Goal: Find contact information: Find contact information

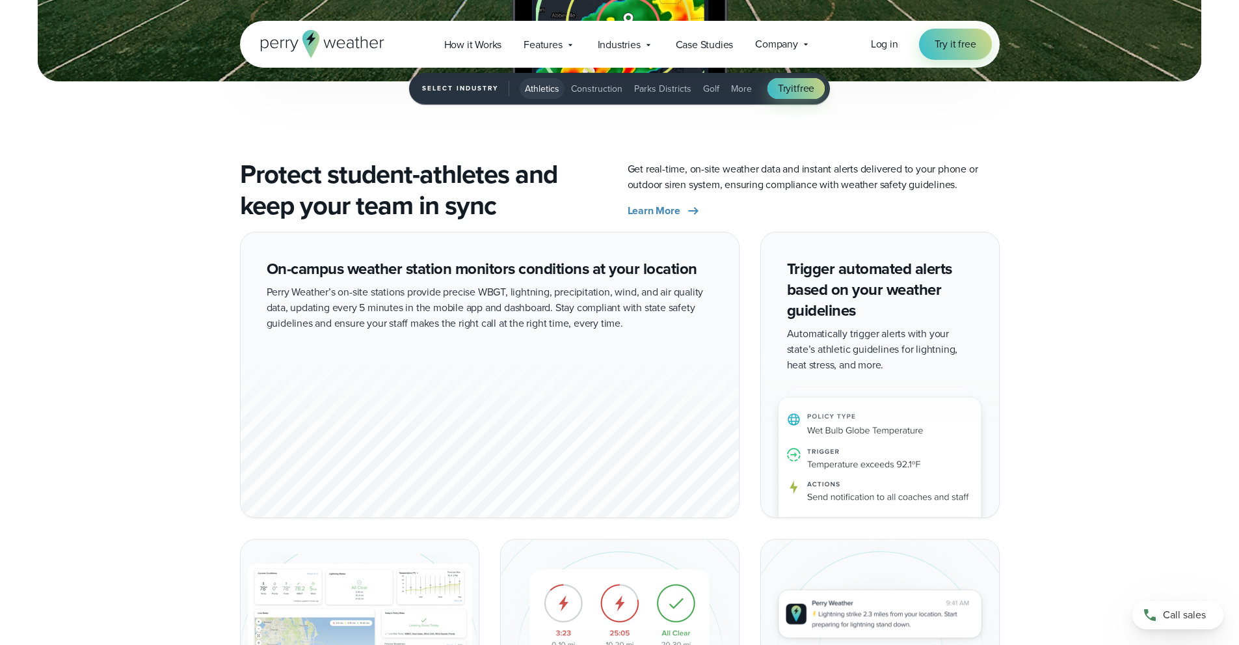
scroll to position [2211, 0]
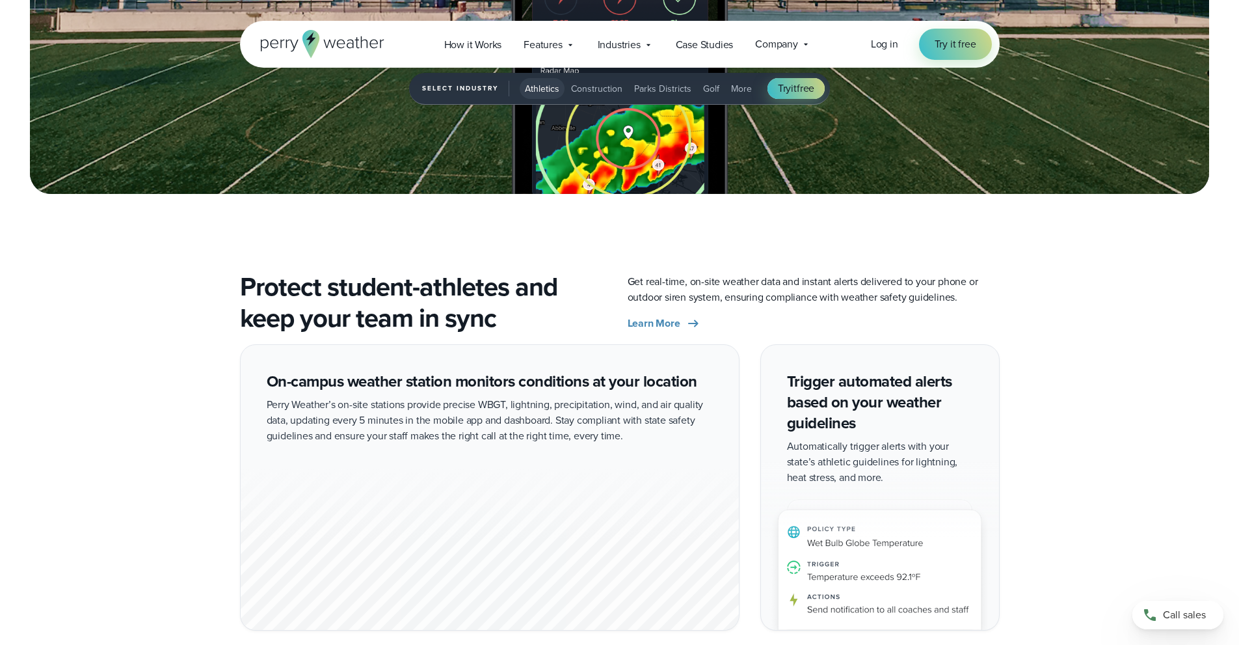
click at [162, 269] on div "Stay ahead of changing weather conditions at your campus… Respond with confiden…" at bounding box center [619, 609] width 1239 height 3410
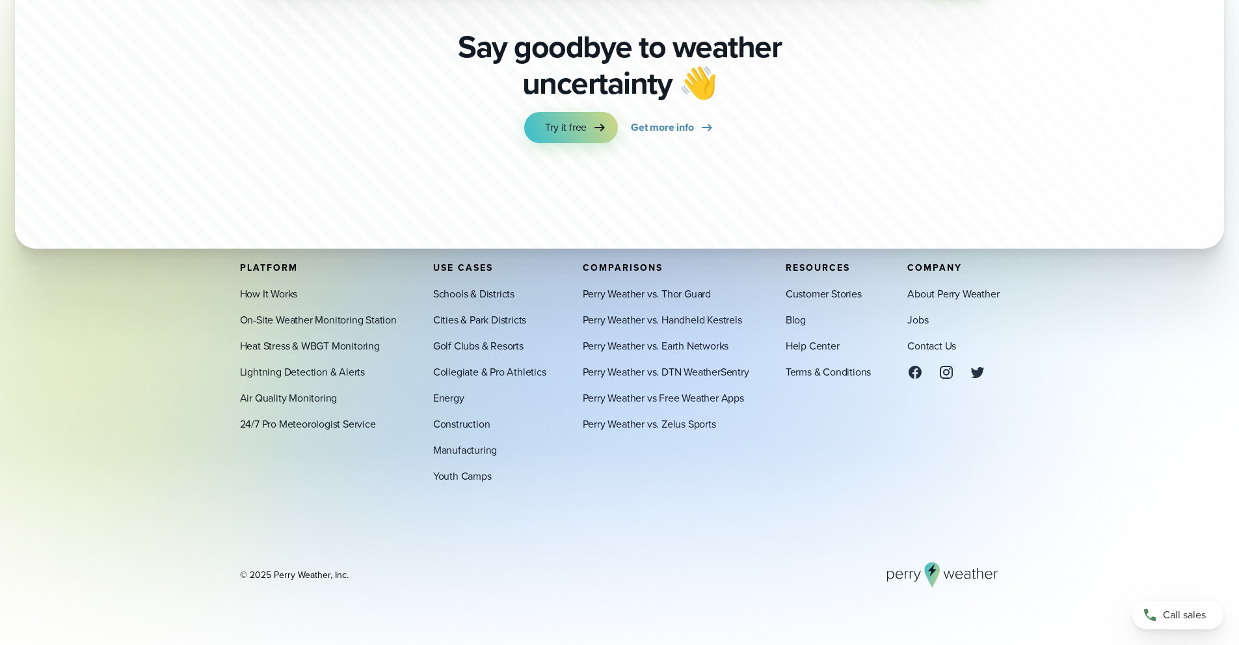
scroll to position [4697, 0]
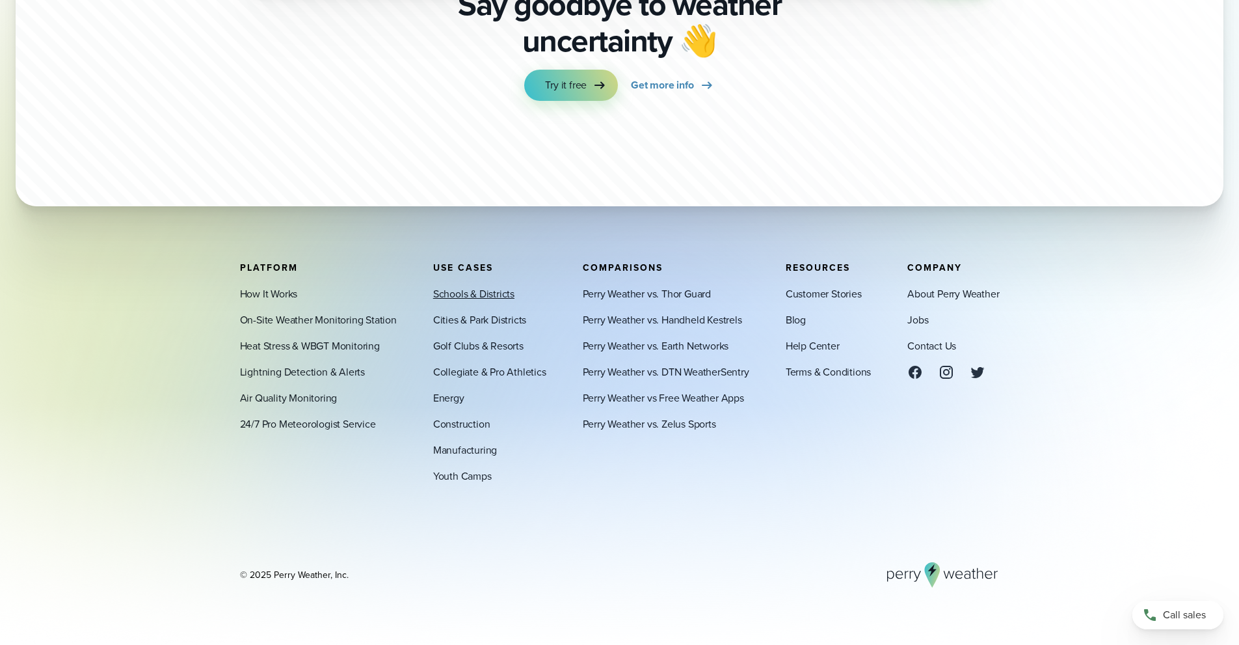
click at [466, 293] on link "Schools & Districts" at bounding box center [473, 294] width 81 height 16
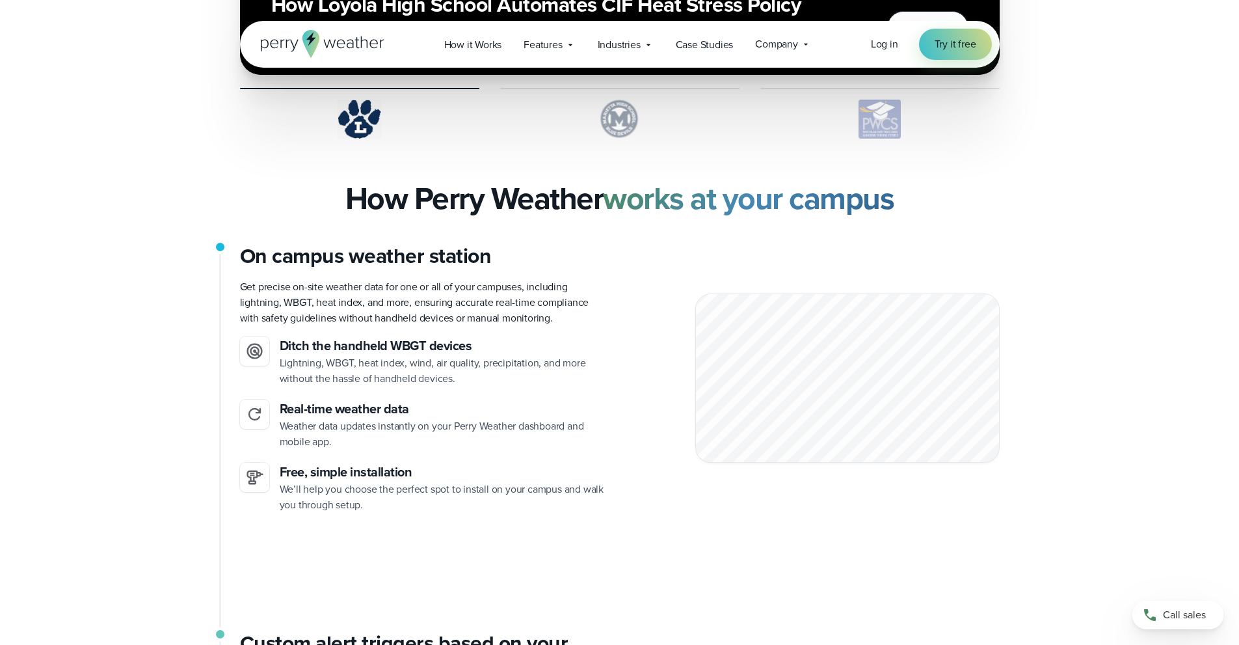
scroll to position [2537, 0]
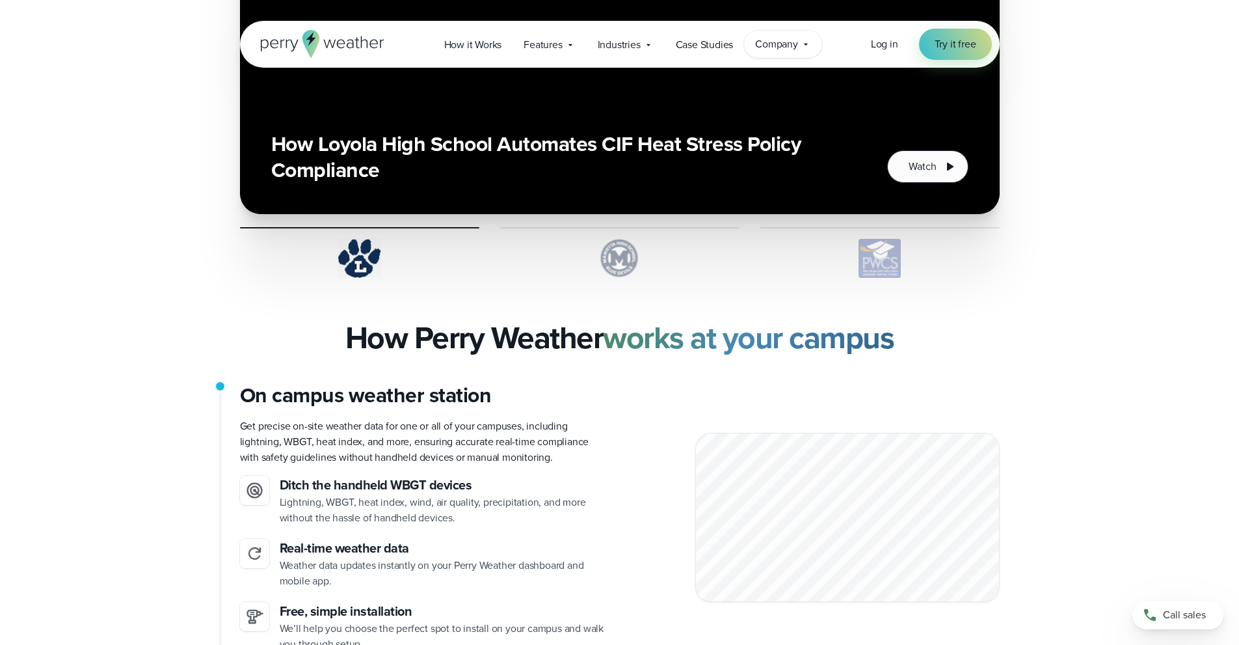
click at [784, 44] on span "Company" at bounding box center [776, 44] width 43 height 16
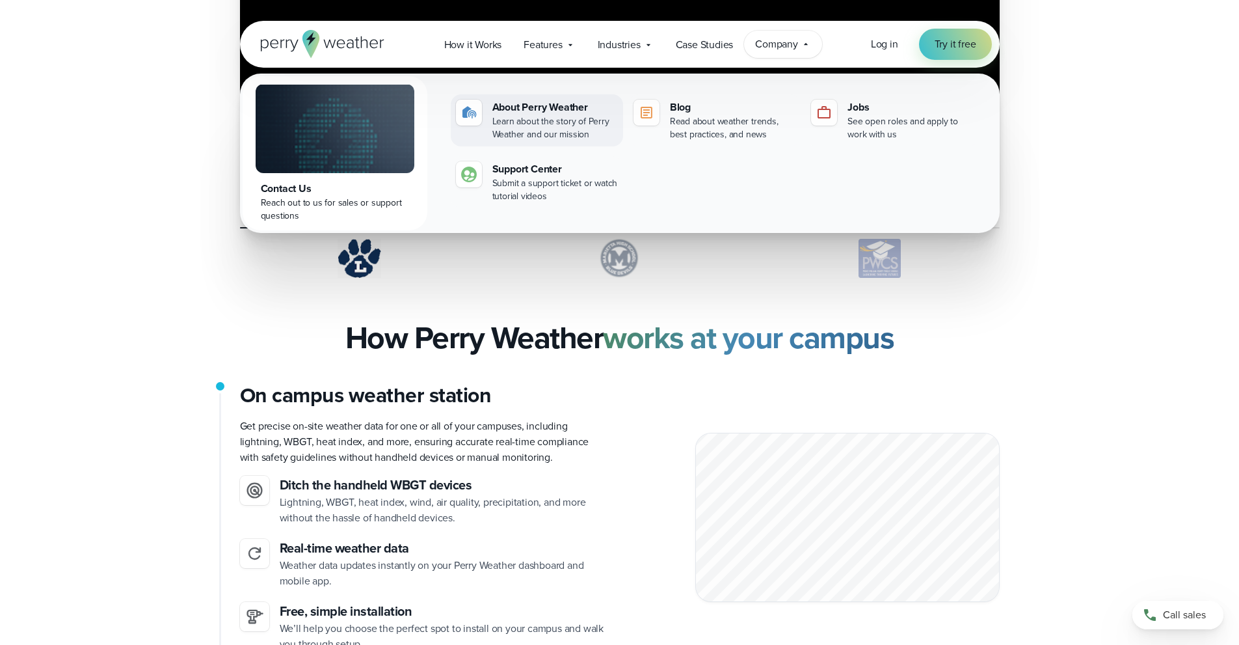
click at [510, 115] on div "Learn about the story of Perry Weather and our mission" at bounding box center [555, 128] width 126 height 26
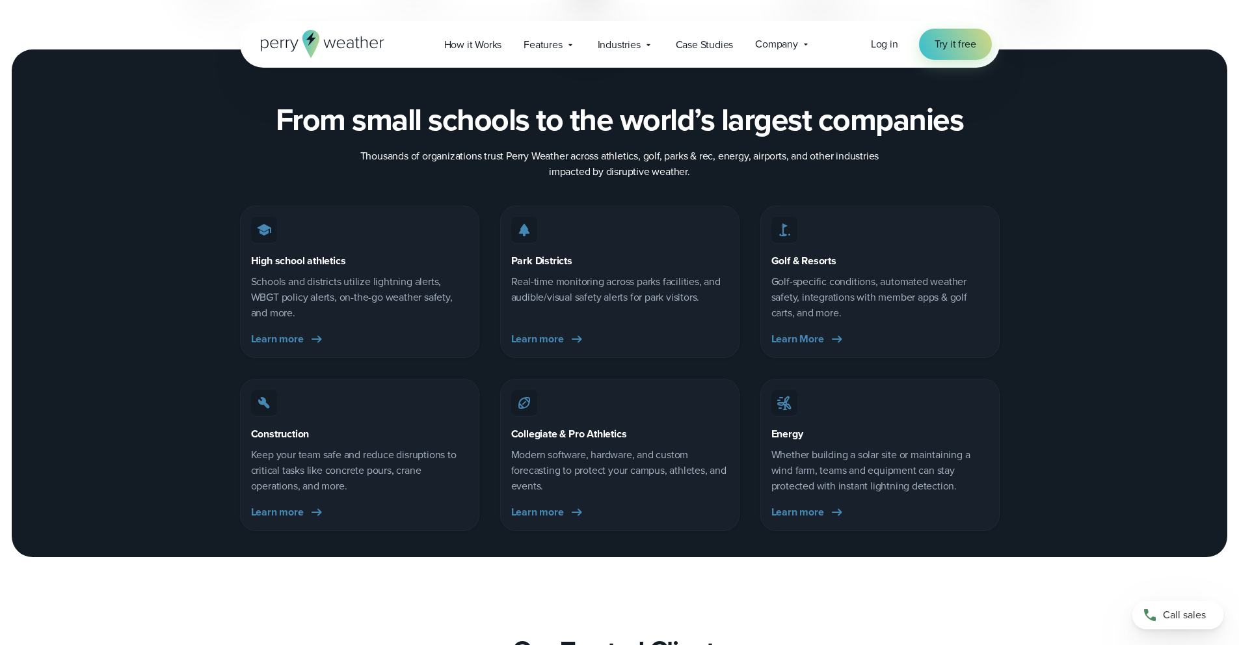
scroll to position [2081, 0]
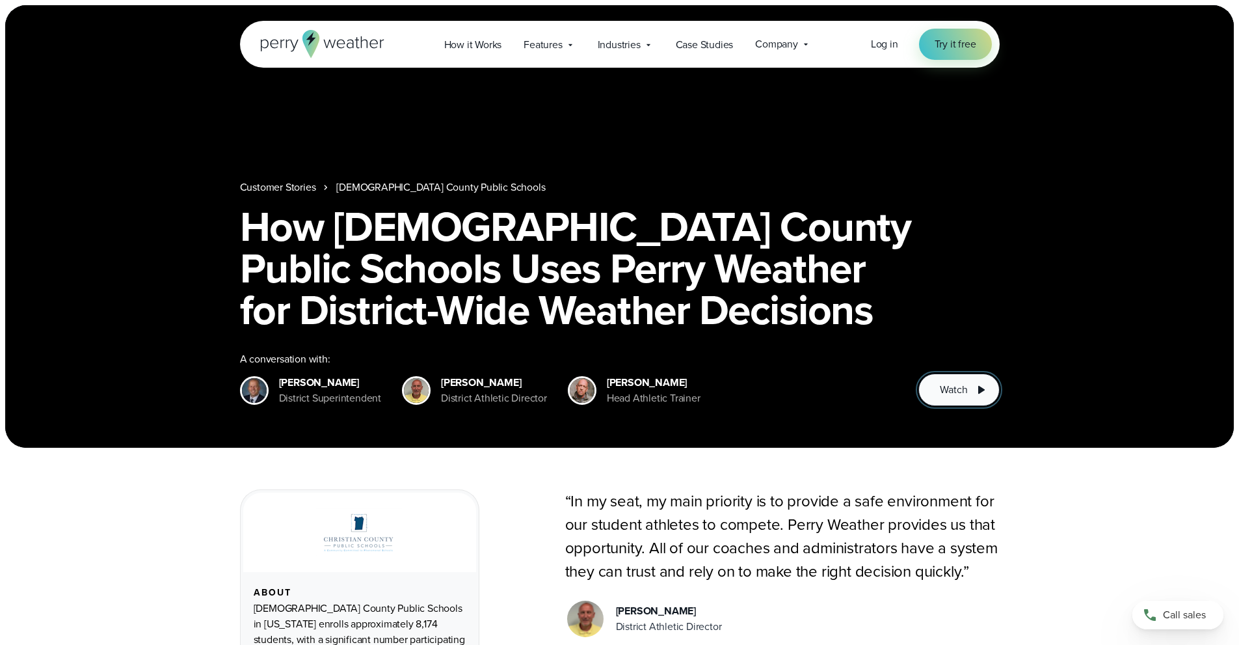
click at [961, 386] on span "Watch" at bounding box center [953, 390] width 27 height 16
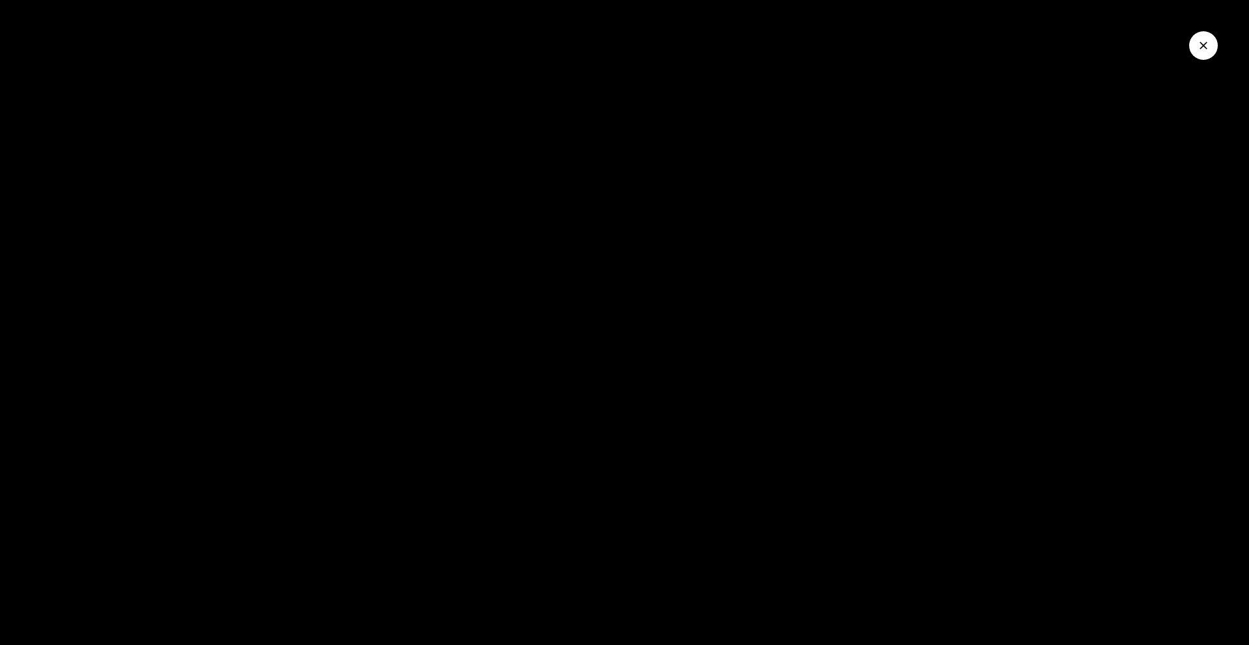
click at [1205, 44] on icon "Close Video" at bounding box center [1203, 46] width 8 height 8
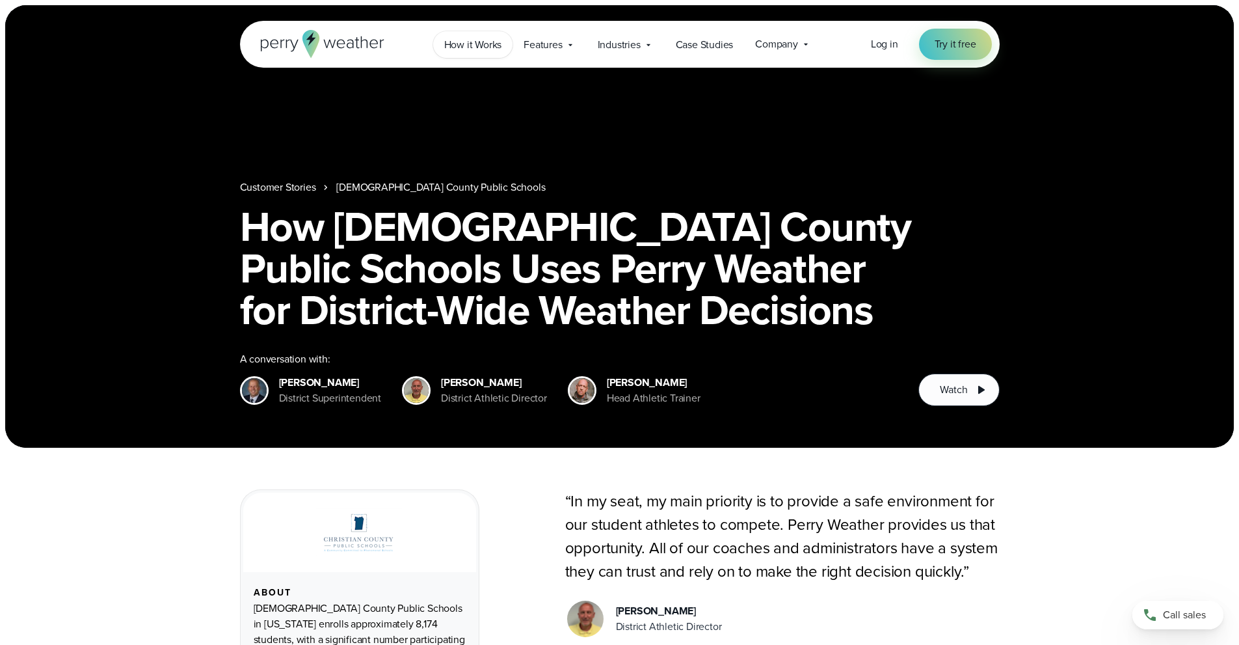
click at [500, 44] on span "How it Works" at bounding box center [473, 45] width 58 height 16
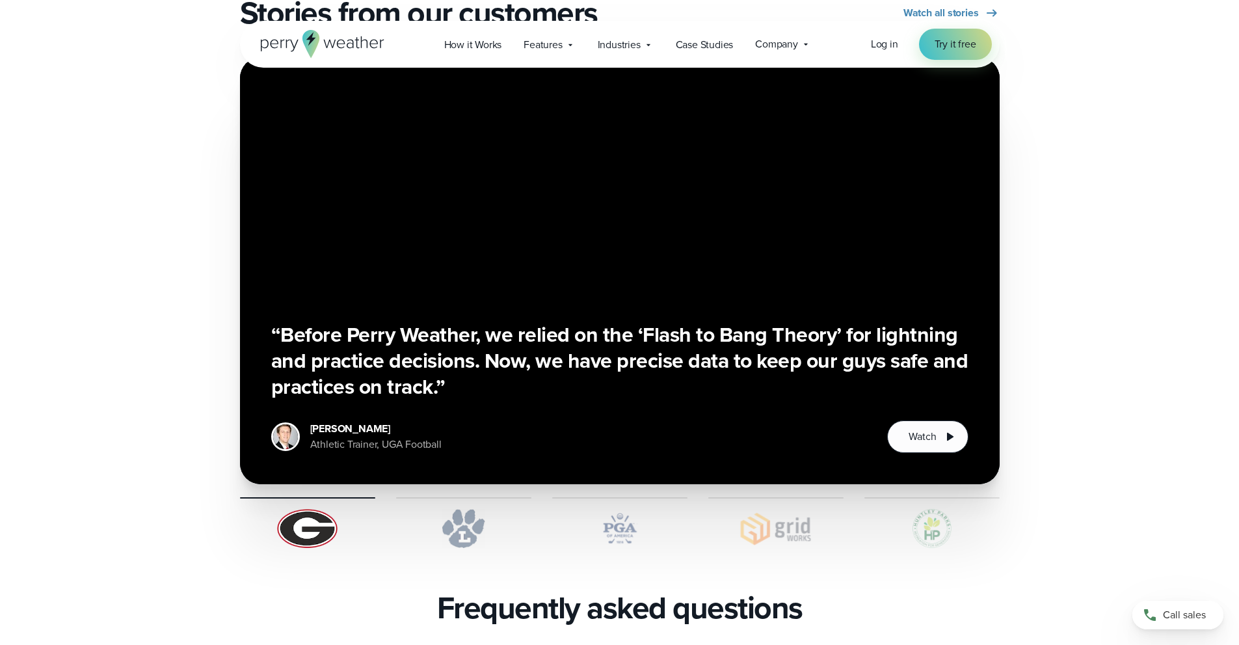
scroll to position [2276, 0]
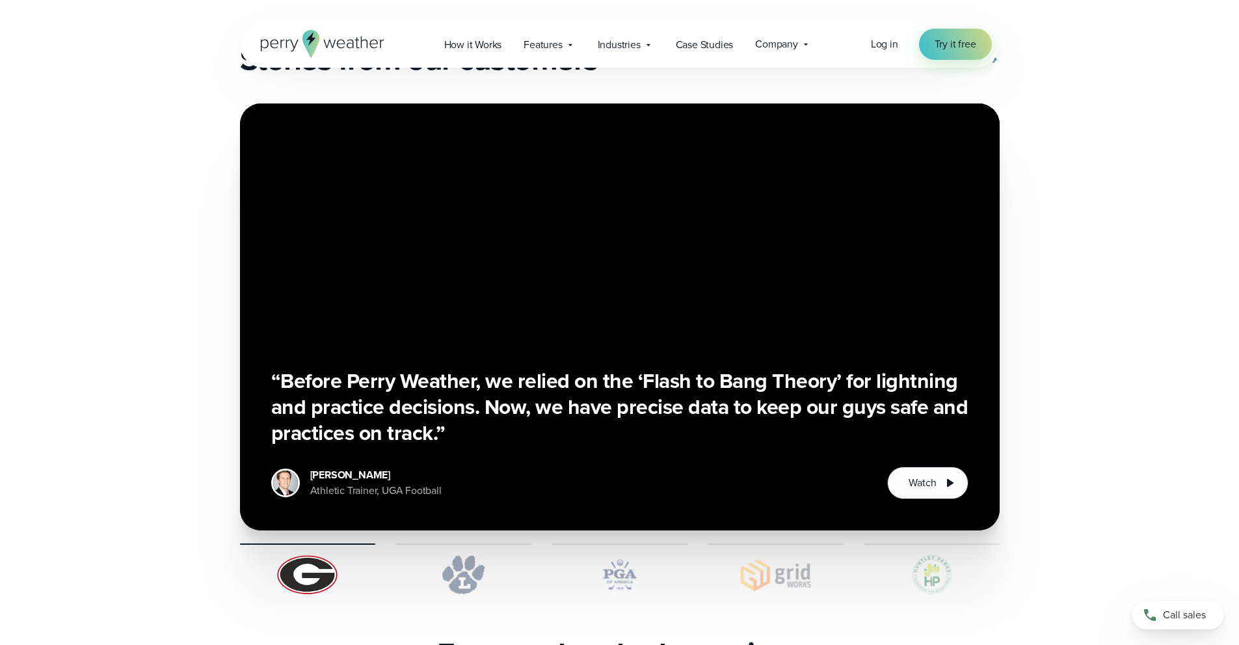
click at [607, 557] on img at bounding box center [619, 574] width 135 height 39
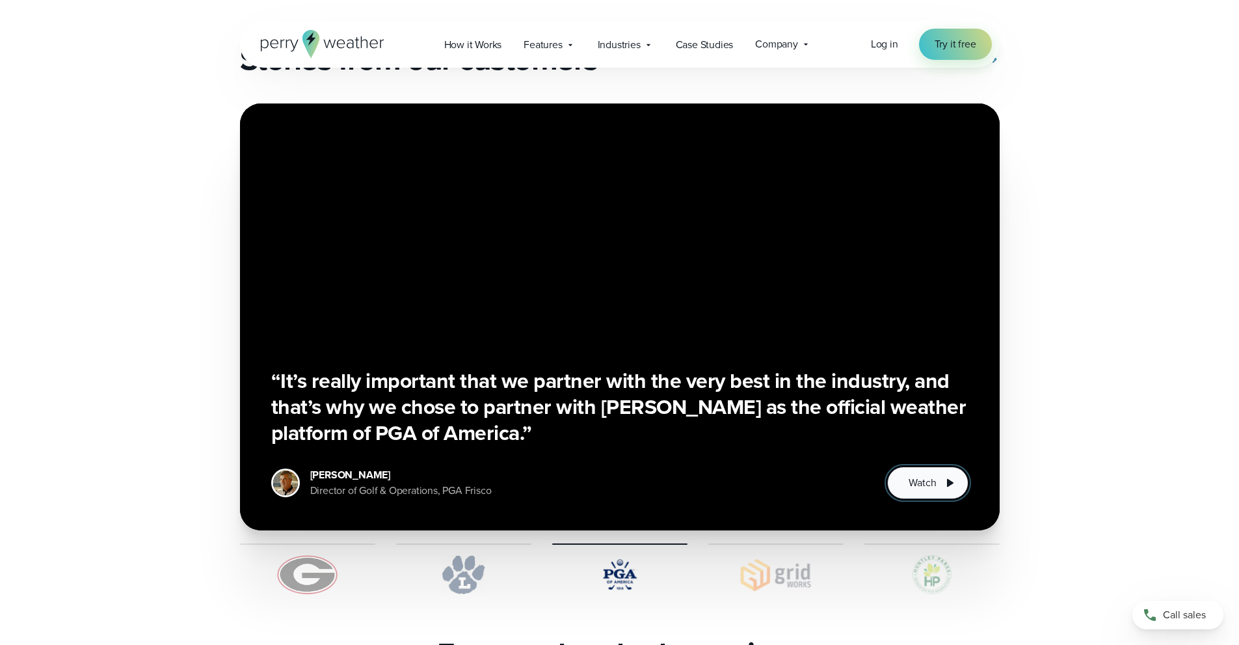
click at [916, 475] on span "Watch" at bounding box center [922, 483] width 27 height 16
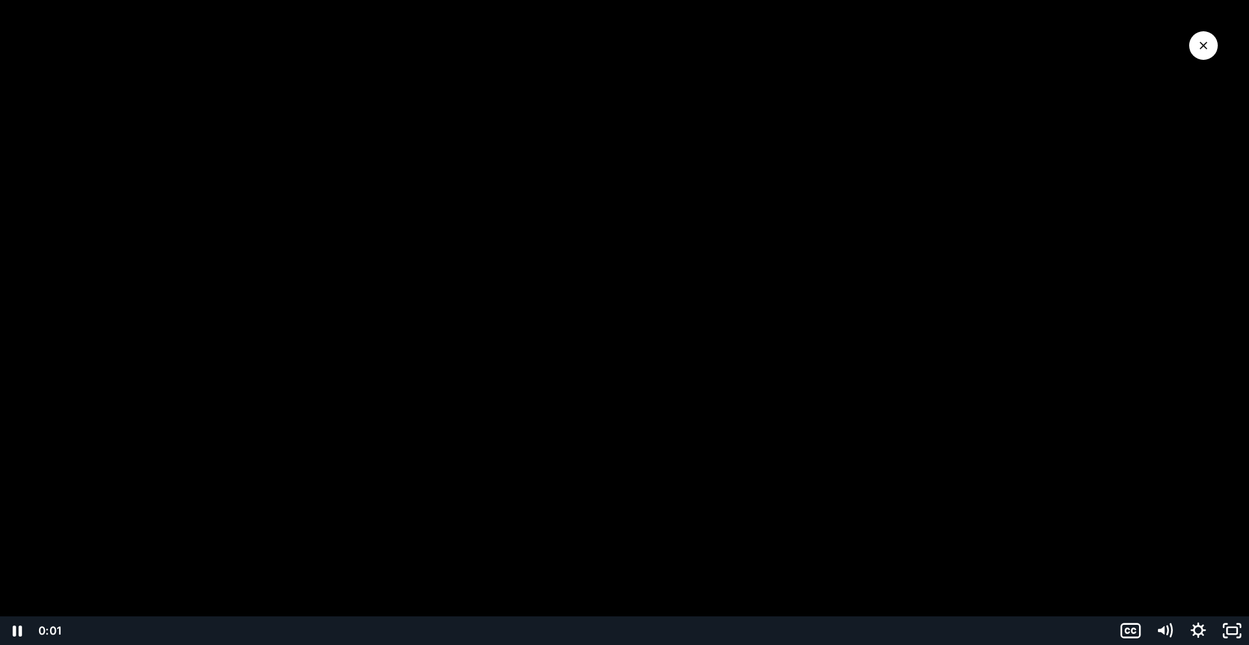
click at [659, 395] on div at bounding box center [624, 322] width 1249 height 645
drag, startPoint x: 1220, startPoint y: 46, endPoint x: 1203, endPoint y: 51, distance: 18.3
click at [1215, 47] on div at bounding box center [624, 322] width 1249 height 645
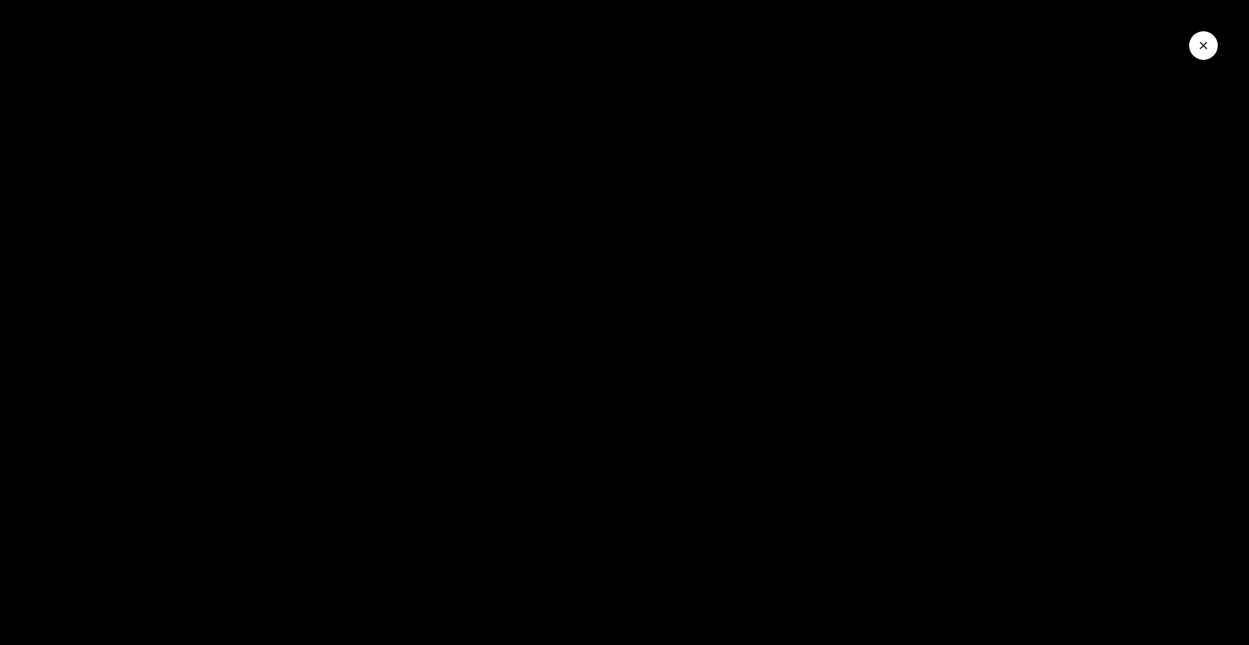
click at [1203, 51] on icon "Close Video" at bounding box center [1203, 45] width 13 height 13
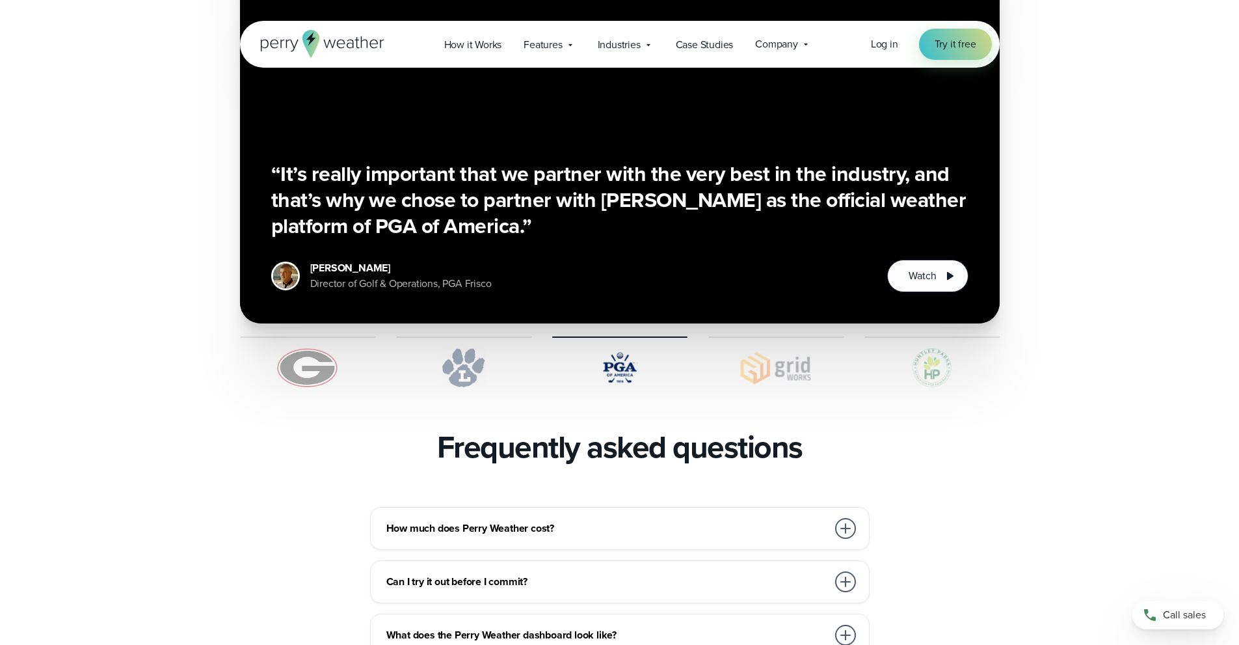
scroll to position [2472, 0]
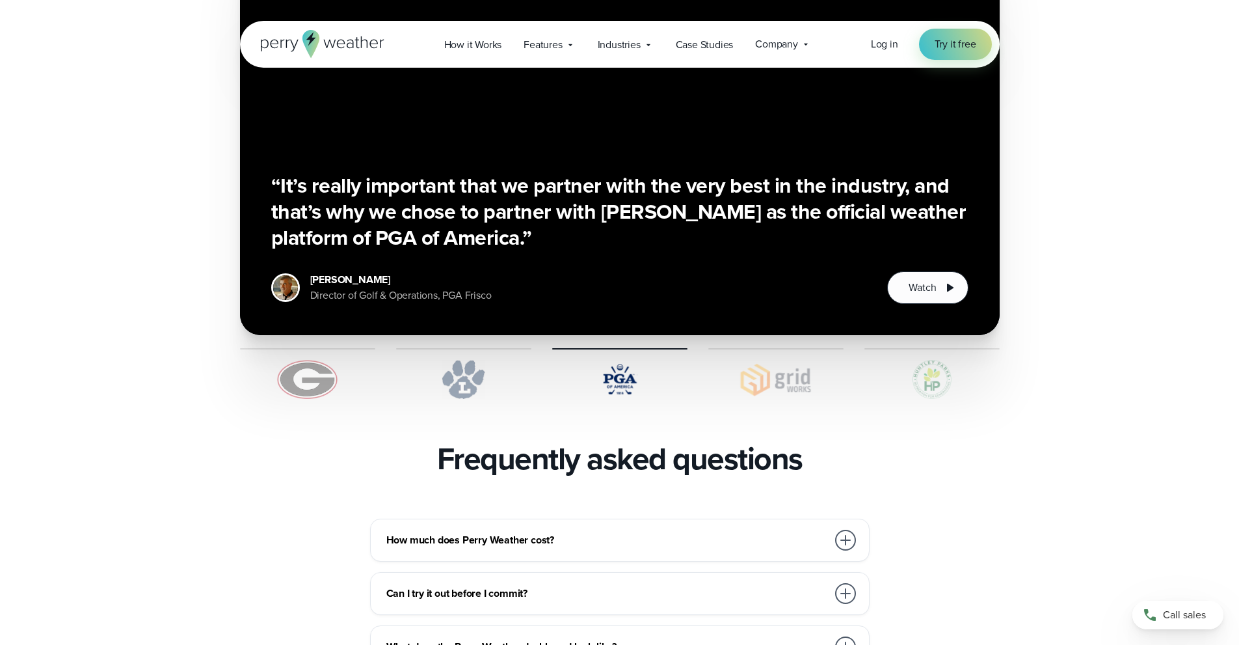
click at [931, 360] on img at bounding box center [931, 379] width 135 height 39
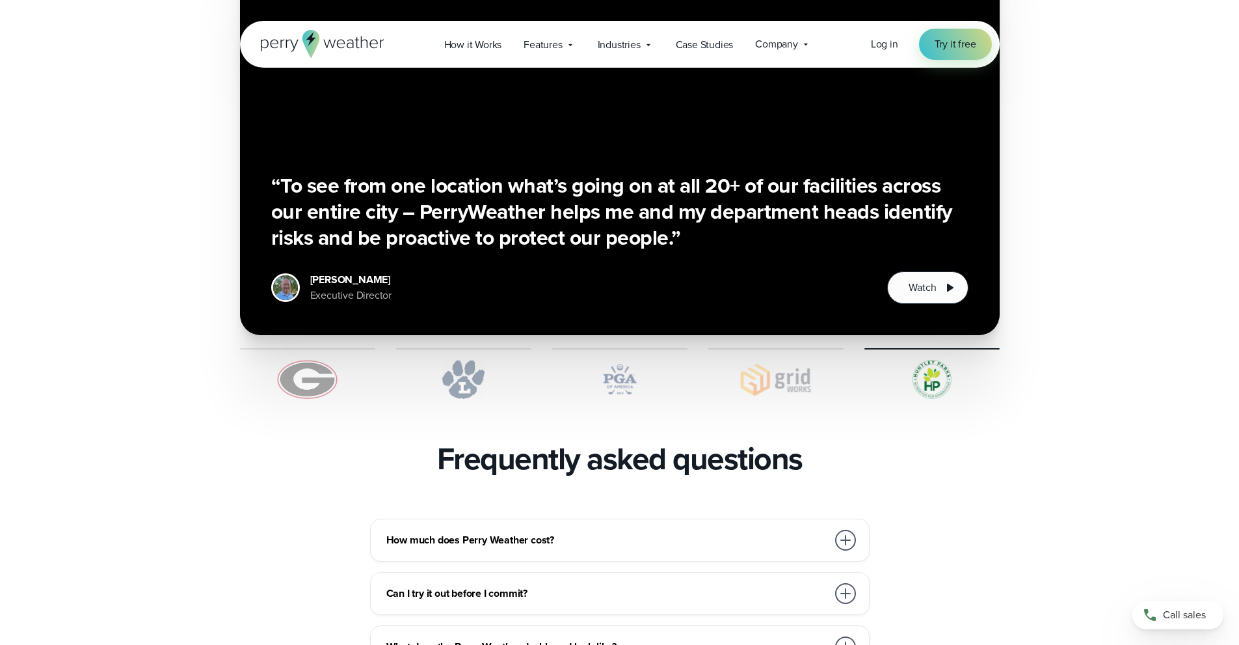
click at [774, 360] on img at bounding box center [775, 379] width 135 height 39
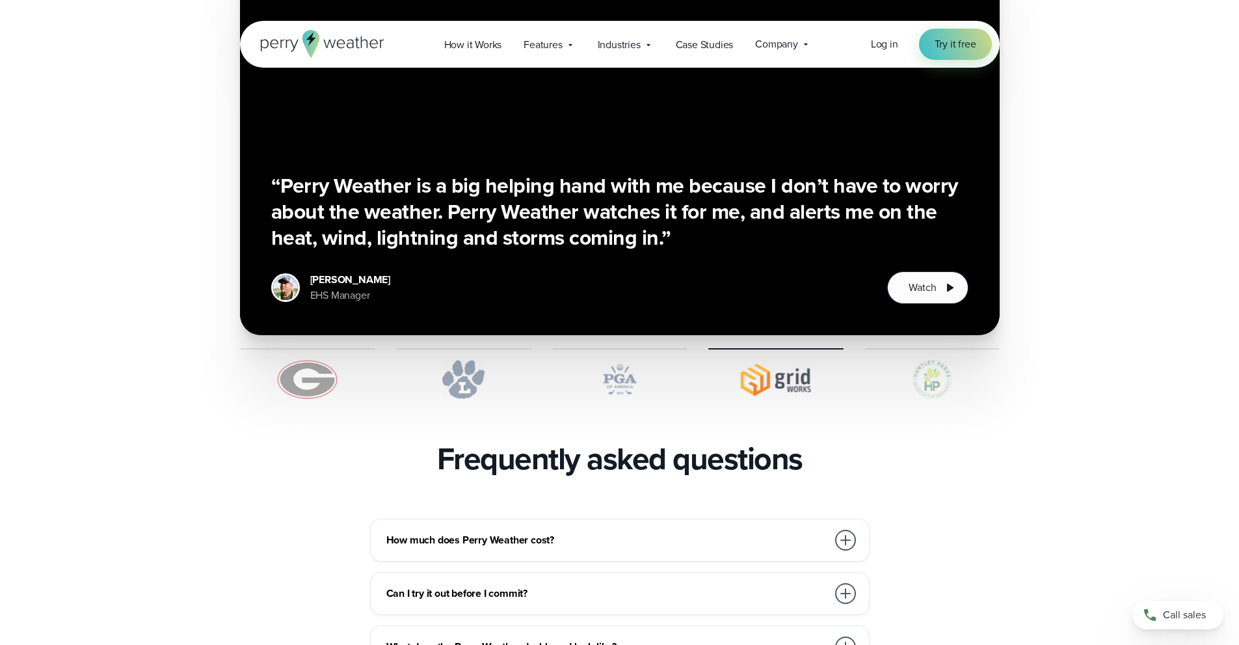
drag, startPoint x: 473, startPoint y: 364, endPoint x: 358, endPoint y: 353, distance: 115.6
click at [471, 363] on img at bounding box center [463, 379] width 135 height 39
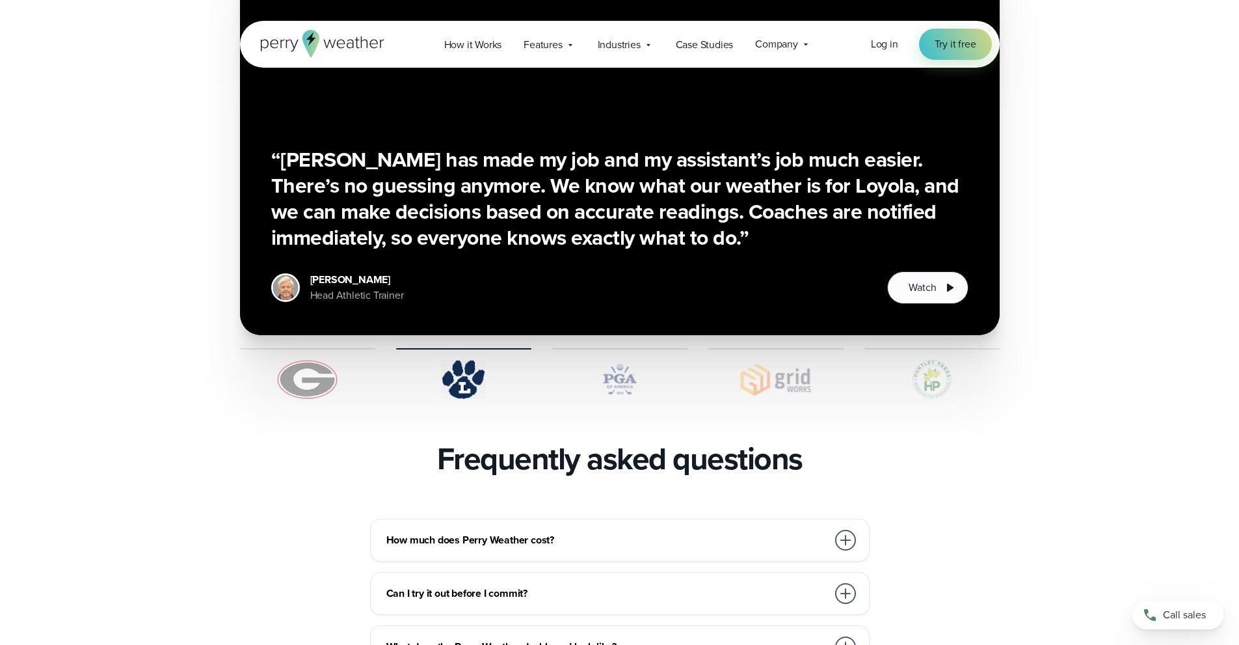
click at [291, 360] on img at bounding box center [307, 379] width 135 height 39
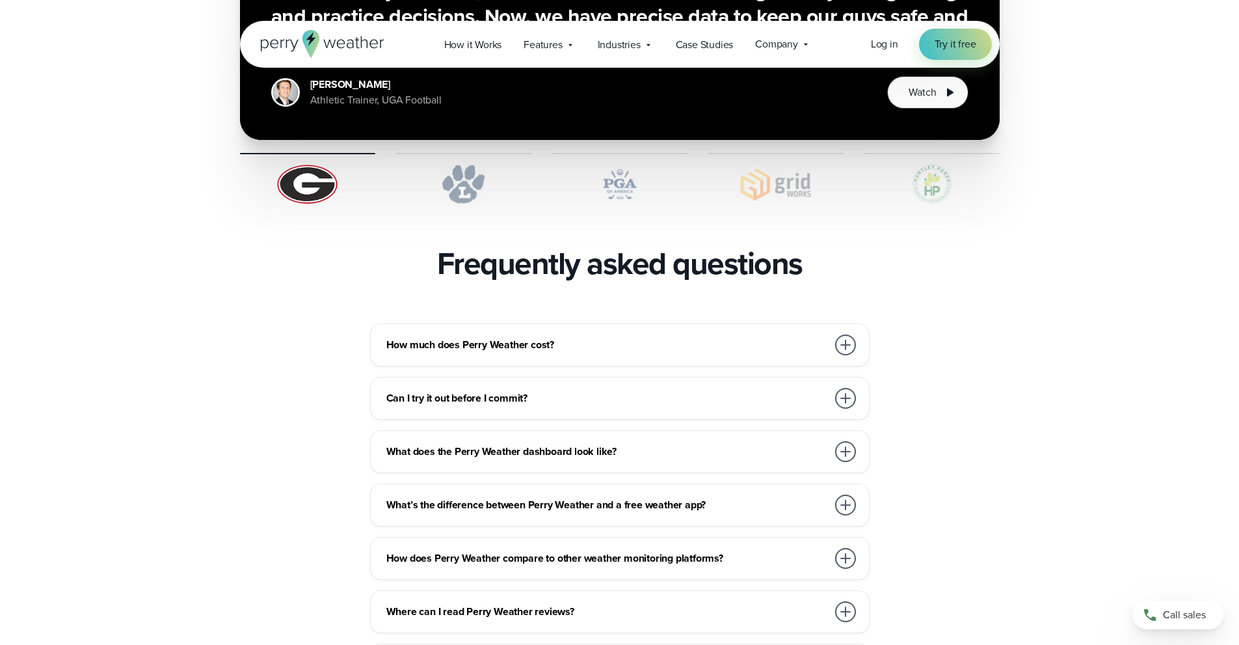
scroll to position [2537, 0]
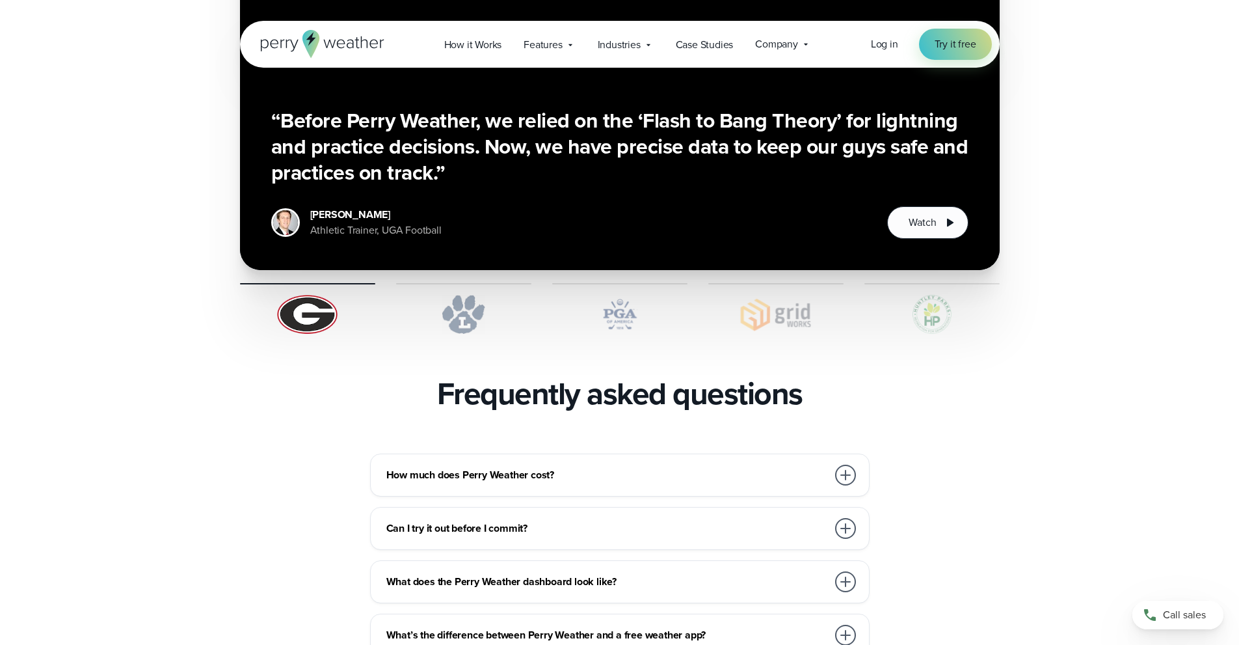
click at [844, 464] on div at bounding box center [845, 474] width 21 height 21
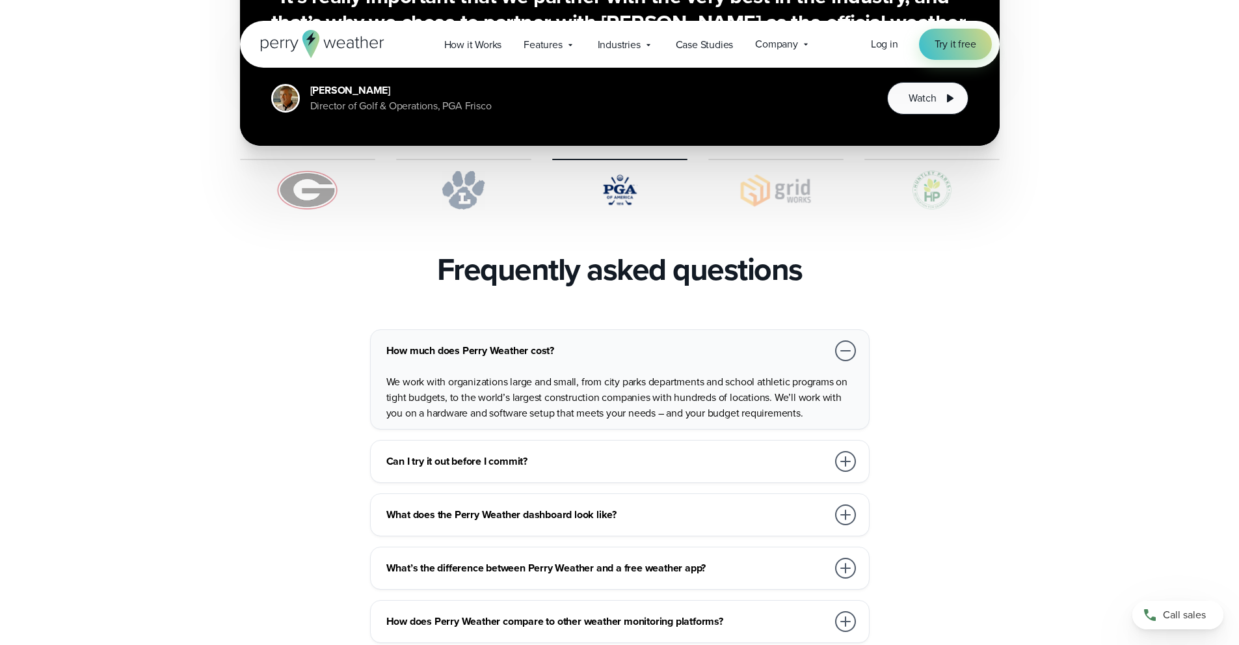
scroll to position [2667, 0]
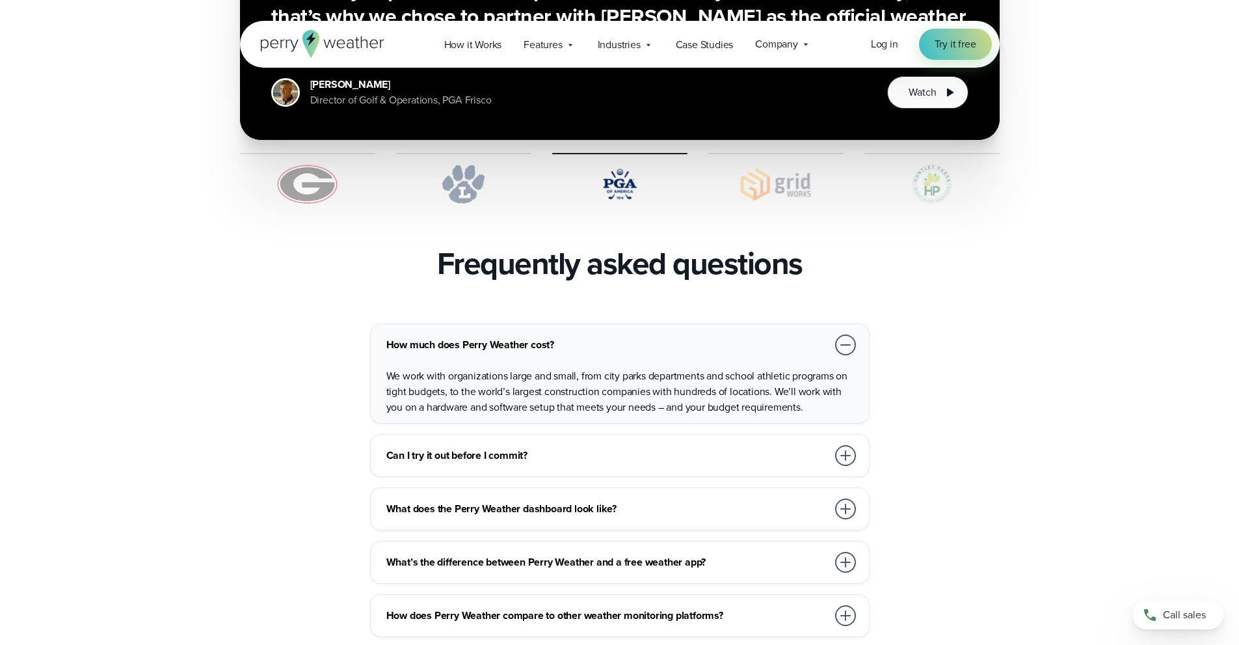
click at [851, 445] on div at bounding box center [845, 455] width 21 height 21
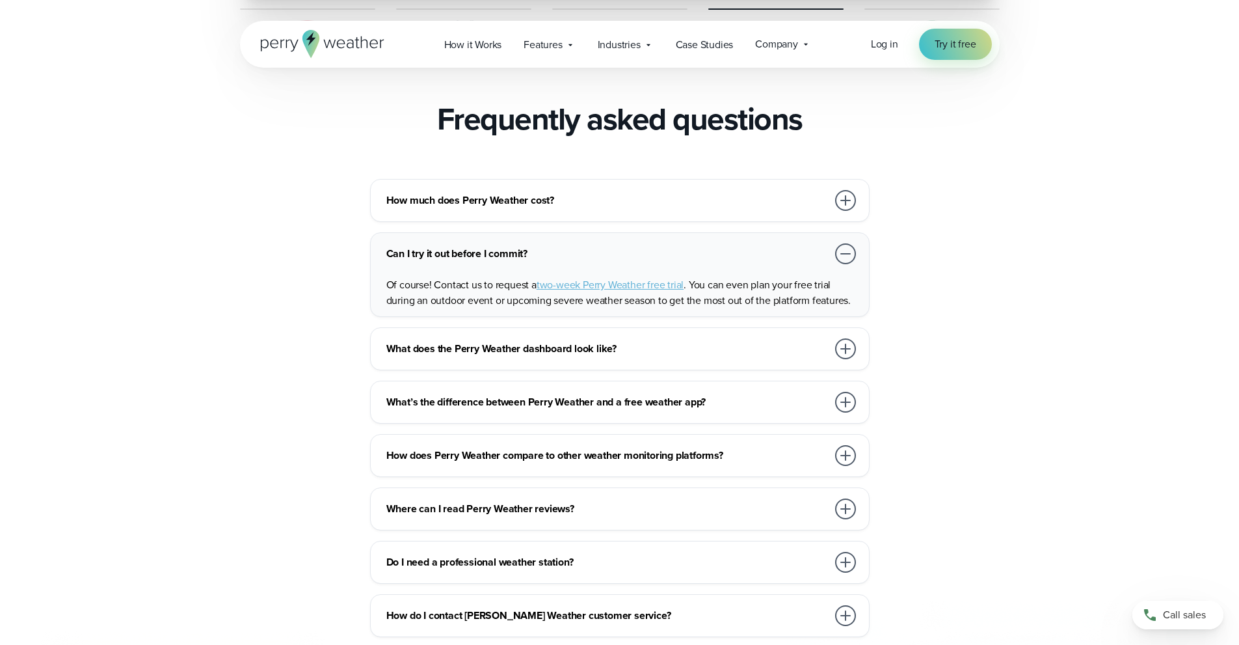
scroll to position [3057, 0]
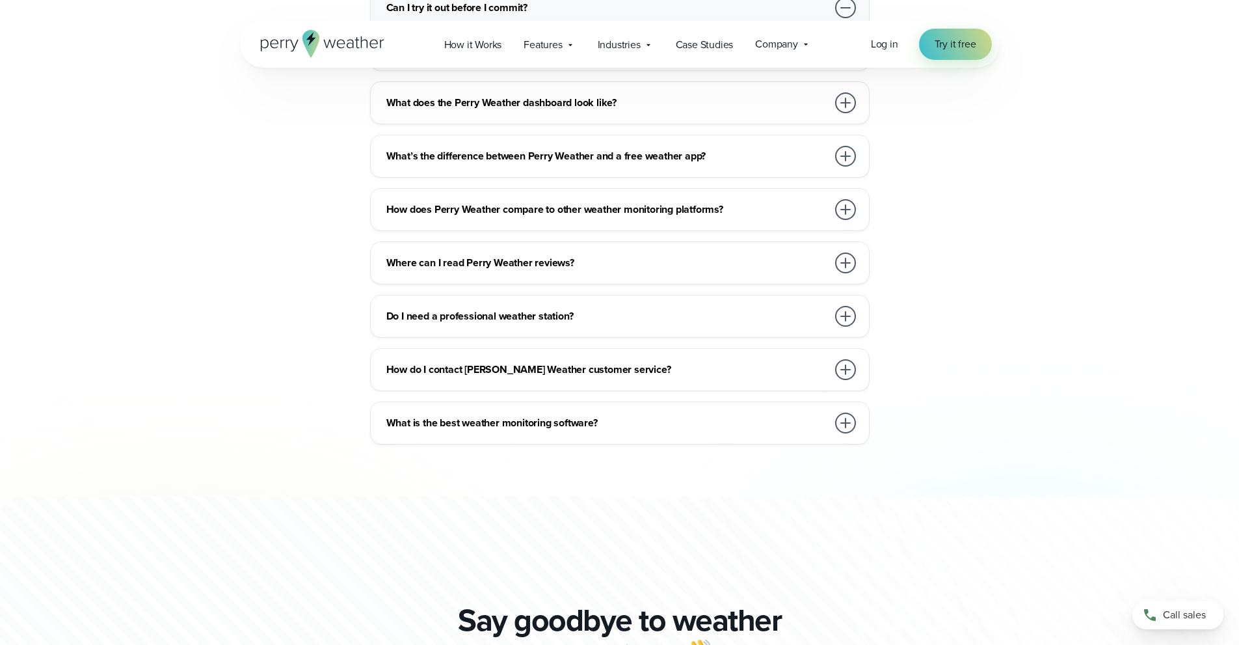
click at [844, 359] on div at bounding box center [845, 369] width 21 height 21
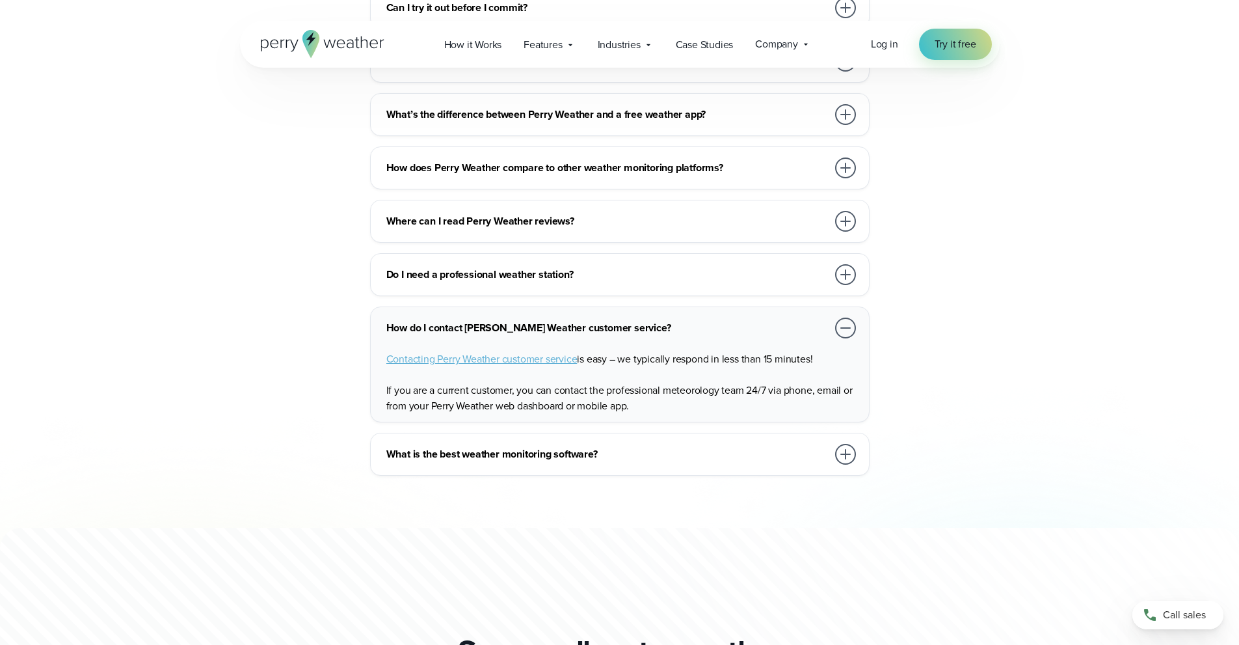
click at [527, 351] on span "Contacting Perry Weather customer service" at bounding box center [481, 358] width 191 height 15
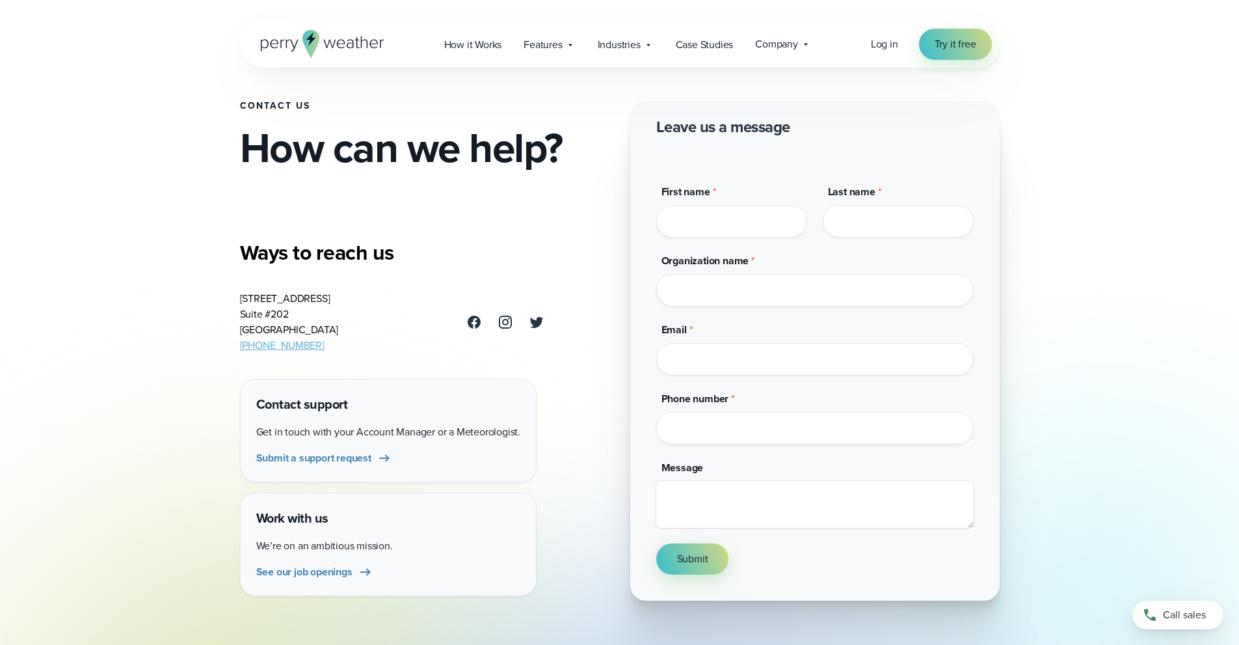
scroll to position [260, 0]
